Goal: Use online tool/utility: Utilize a website feature to perform a specific function

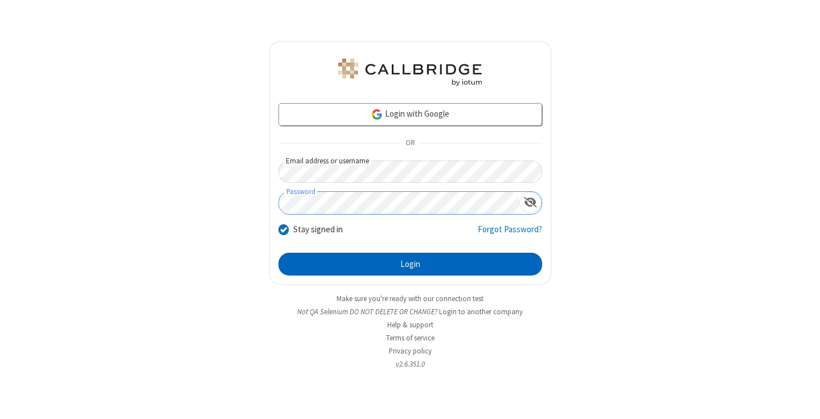
click at [410, 264] on button "Login" at bounding box center [410, 264] width 264 height 23
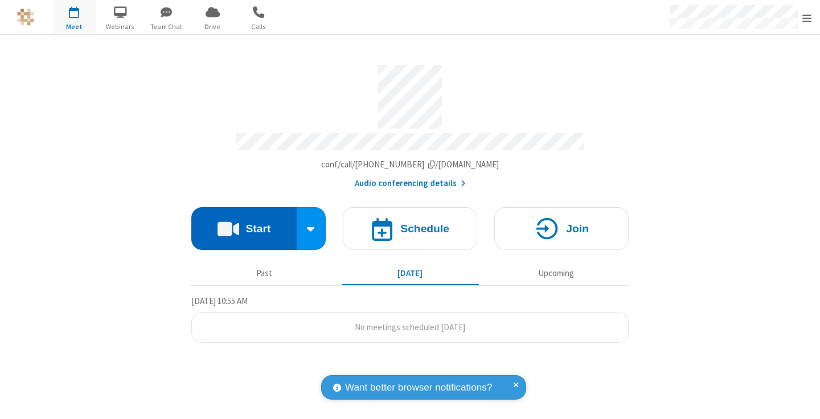
click at [244, 223] on button "Start" at bounding box center [243, 228] width 105 height 43
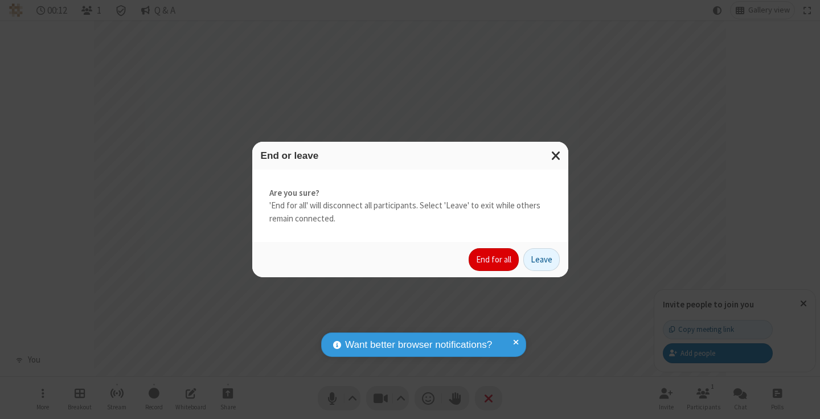
click at [494, 260] on button "End for all" at bounding box center [494, 259] width 50 height 23
